Goal: Task Accomplishment & Management: Use online tool/utility

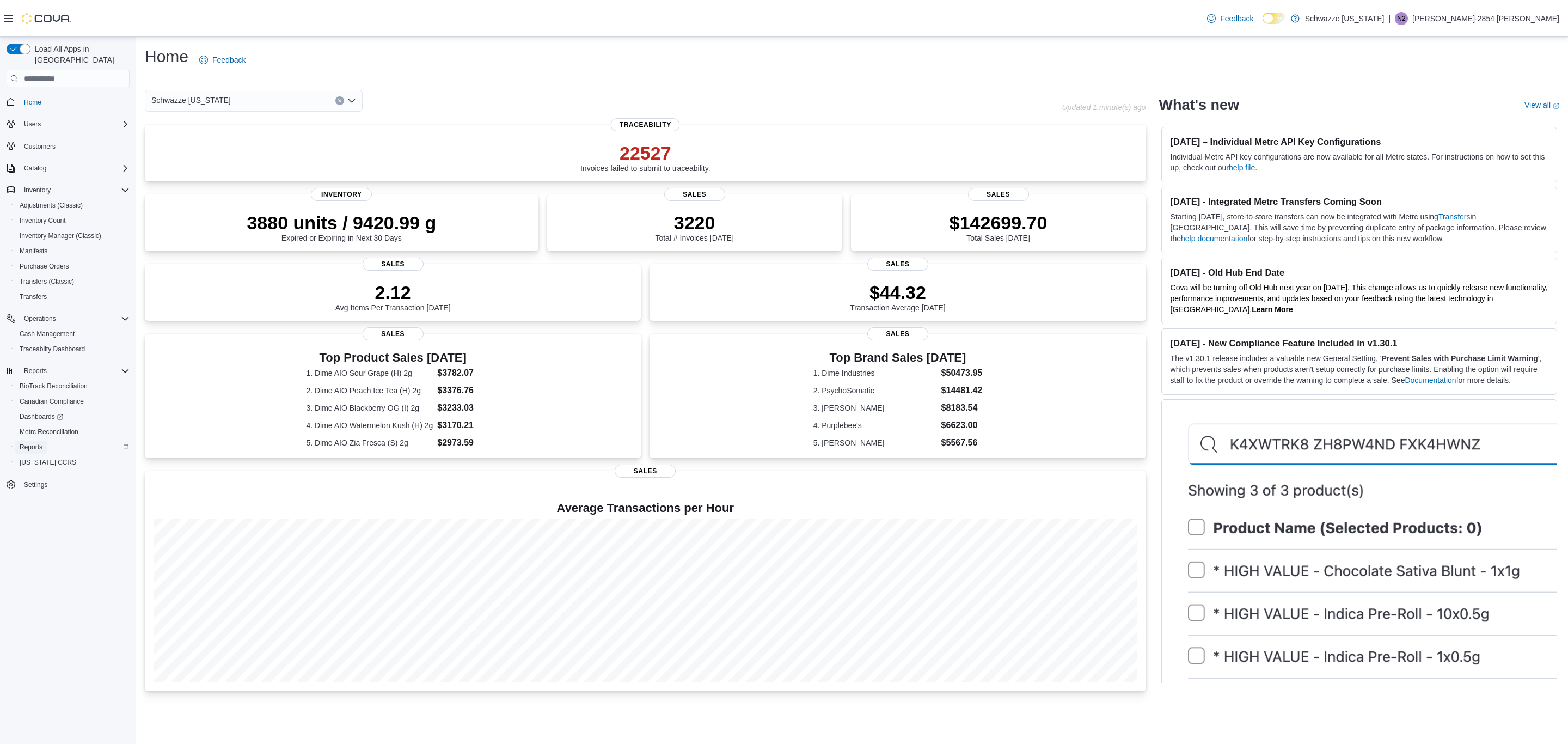
click at [31, 441] on span "Reports" at bounding box center [30, 447] width 23 height 13
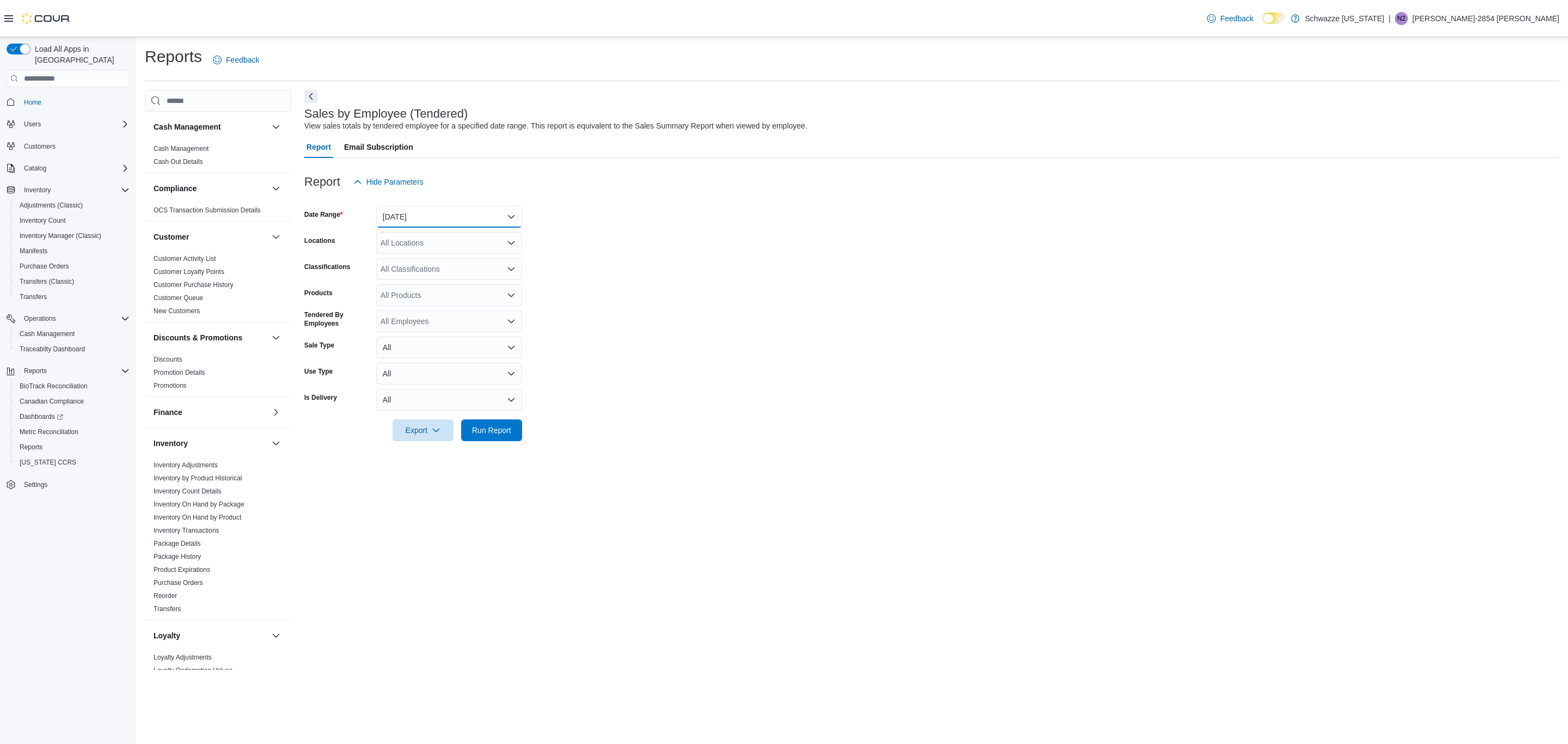
click at [461, 216] on button "[DATE]" at bounding box center [449, 217] width 146 height 22
click at [438, 265] on span "[DATE]" at bounding box center [455, 260] width 124 height 13
click at [445, 239] on div "All Locations" at bounding box center [449, 243] width 146 height 22
drag, startPoint x: 465, startPoint y: 348, endPoint x: 468, endPoint y: 365, distance: 17.3
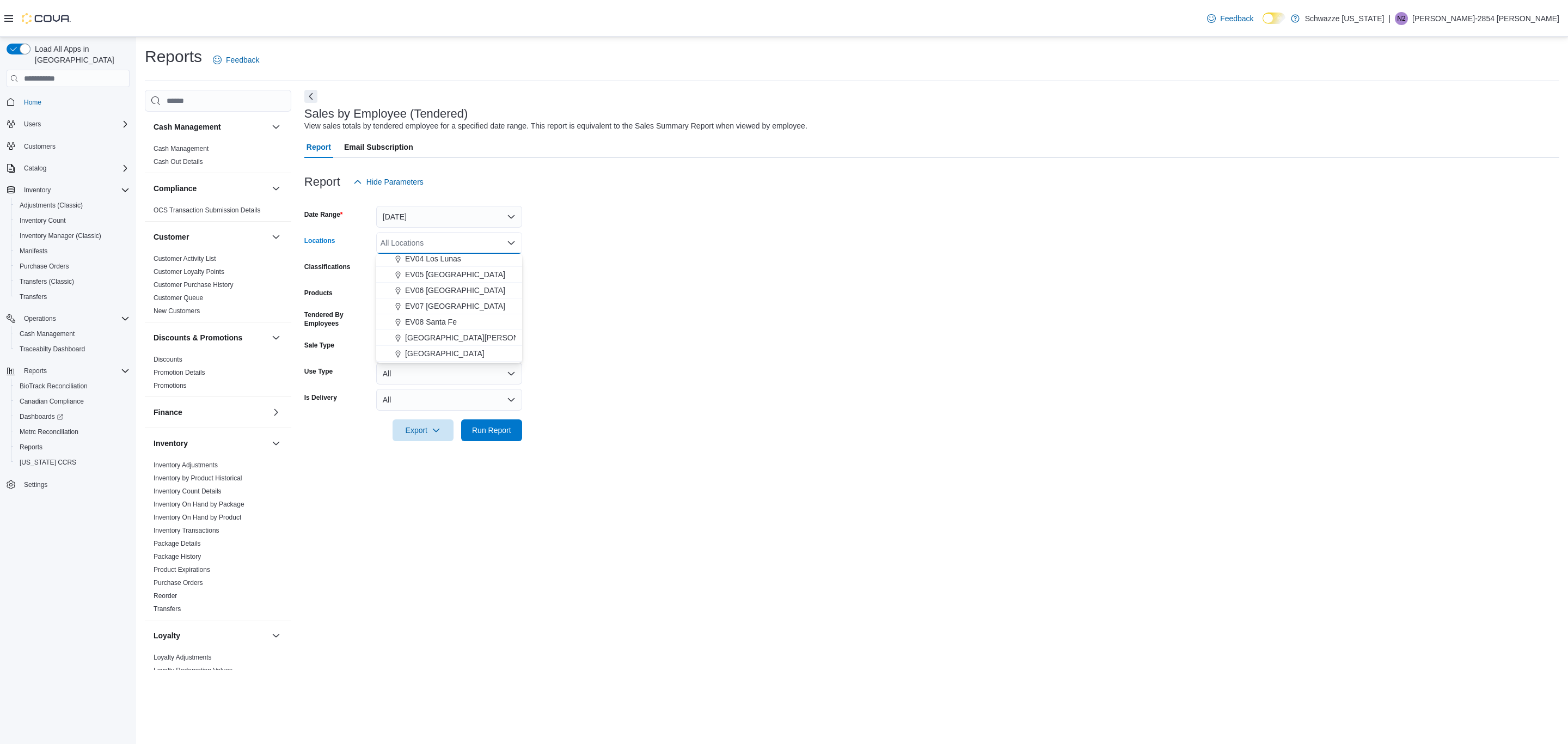
click at [465, 350] on span "[GEOGRAPHIC_DATA]" at bounding box center [444, 354] width 80 height 11
click at [490, 434] on span "Run Report" at bounding box center [491, 430] width 39 height 11
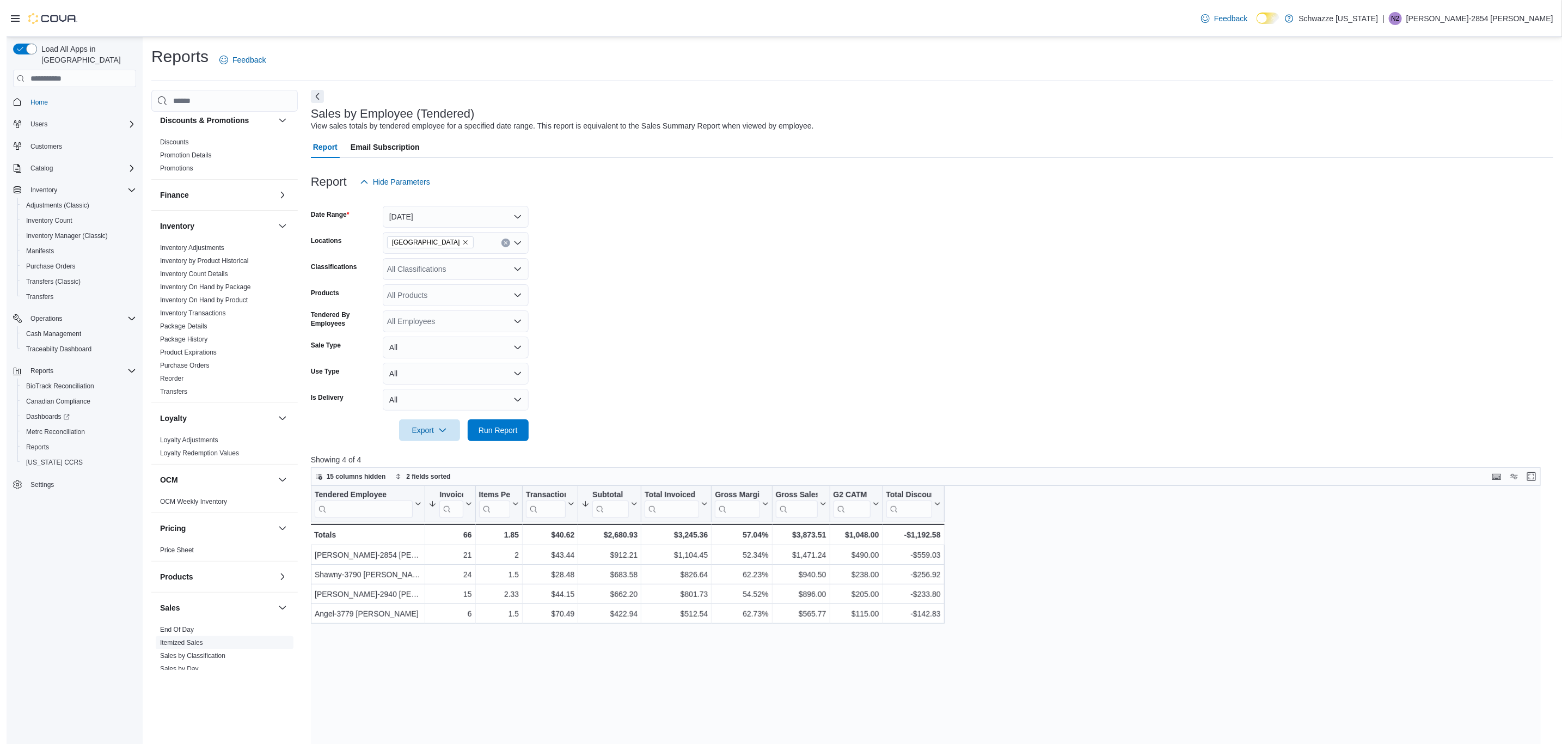
scroll to position [245, 0]
click at [185, 603] on link "End Of Day" at bounding box center [170, 602] width 34 height 7
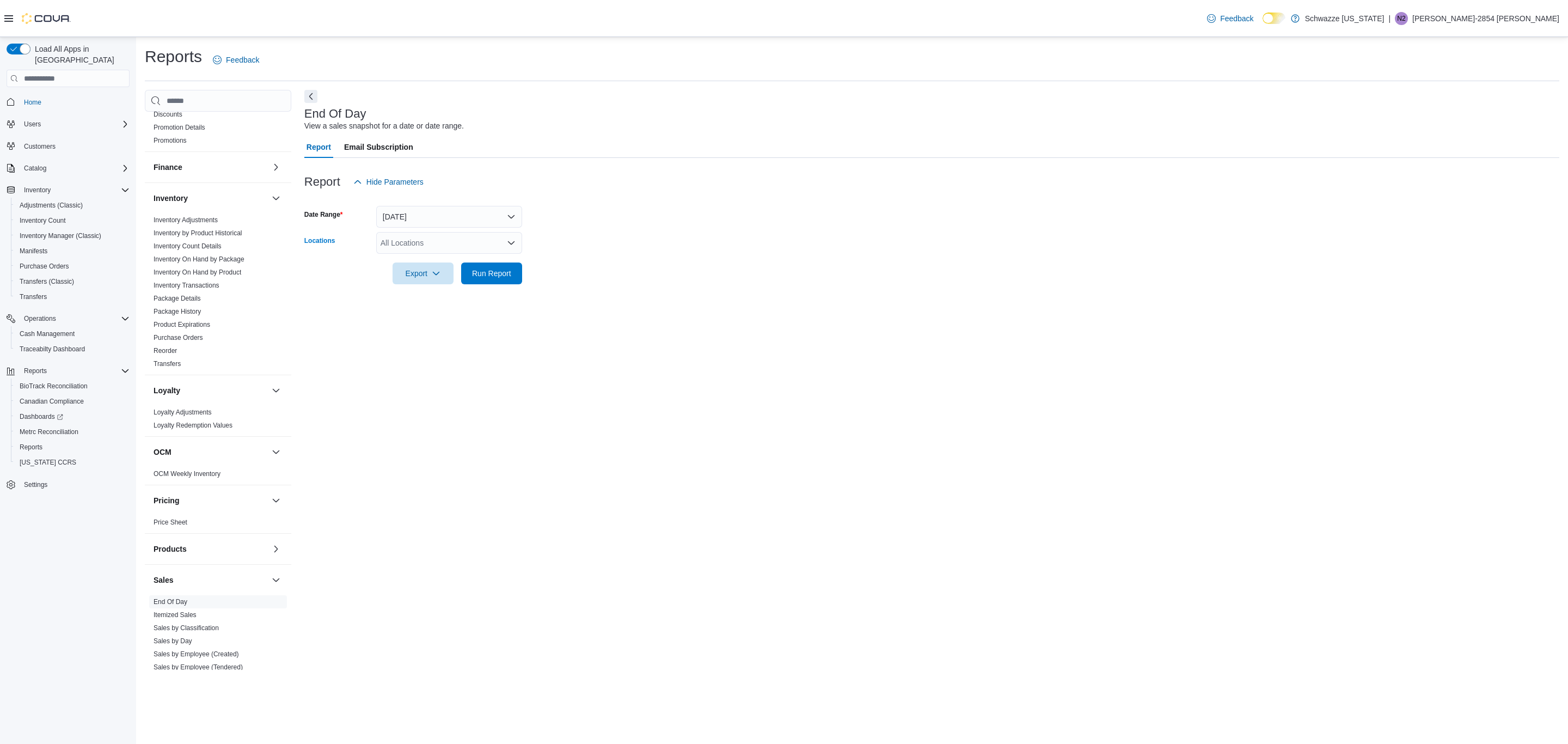
click at [468, 239] on div "All Locations" at bounding box center [449, 243] width 146 height 22
click at [448, 258] on span "[GEOGRAPHIC_DATA][PERSON_NAME]" at bounding box center [476, 256] width 142 height 11
click at [473, 241] on icon "Remove EV09 Montano Plaza from selection in this group" at bounding box center [476, 242] width 6 height 6
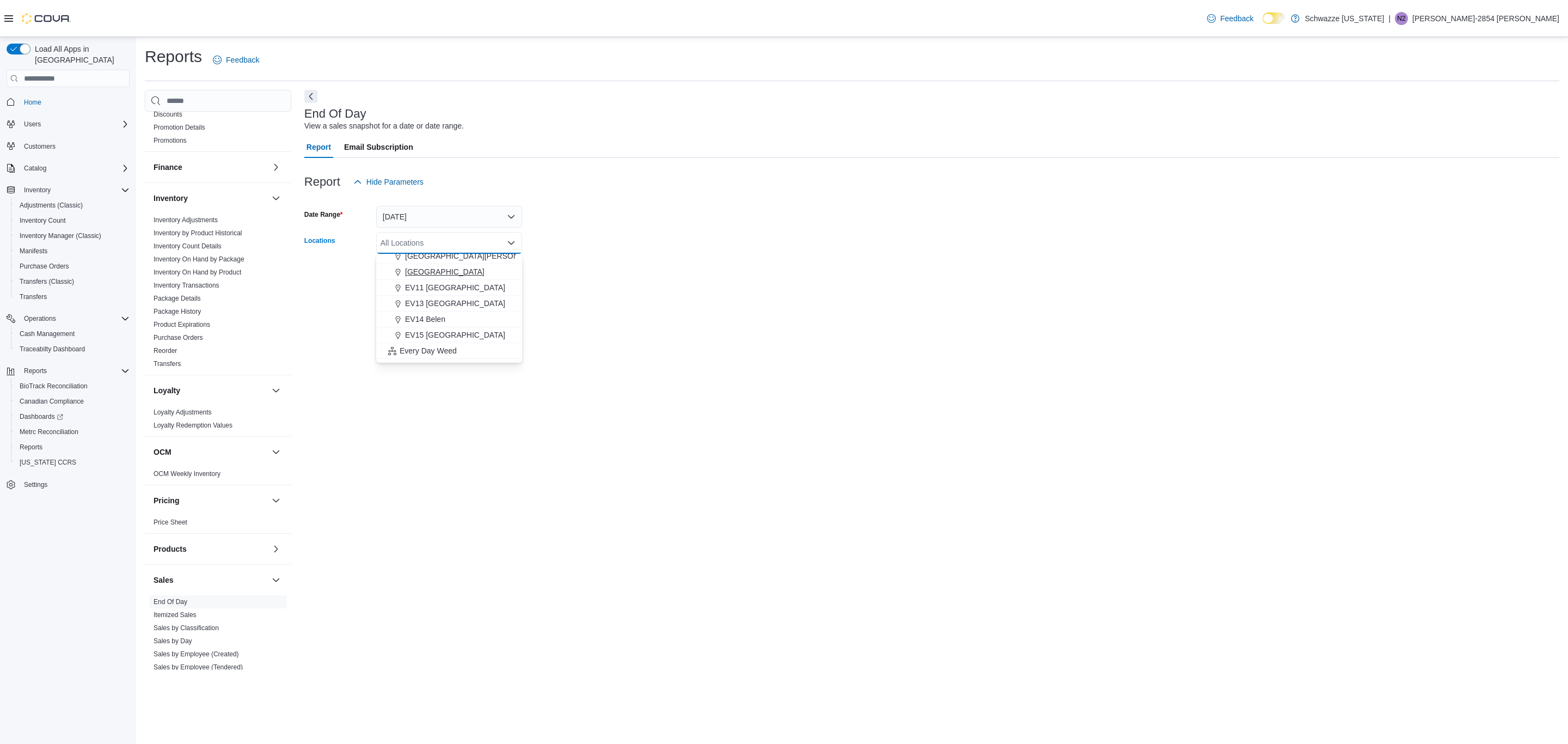
click at [444, 270] on span "[GEOGRAPHIC_DATA]" at bounding box center [444, 272] width 80 height 11
click at [678, 352] on div "End Of Day View a sales snapshot for a date or date range. Report Email Subscri…" at bounding box center [932, 380] width 1255 height 581
click at [429, 276] on span "Export" at bounding box center [423, 273] width 48 height 22
click at [438, 312] on button "Export to Pdf" at bounding box center [425, 317] width 62 height 22
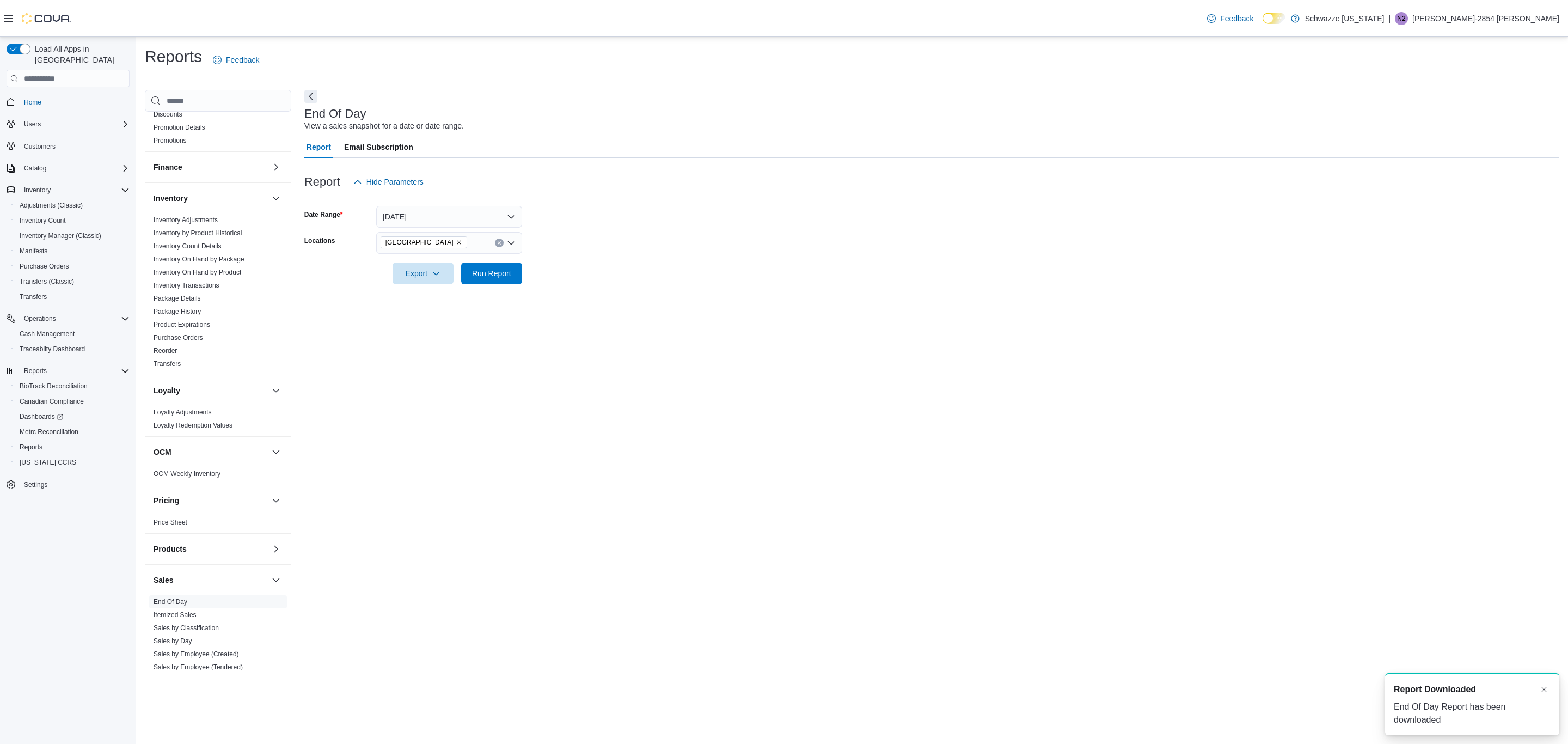
scroll to position [0, 0]
